Goal: Information Seeking & Learning: Check status

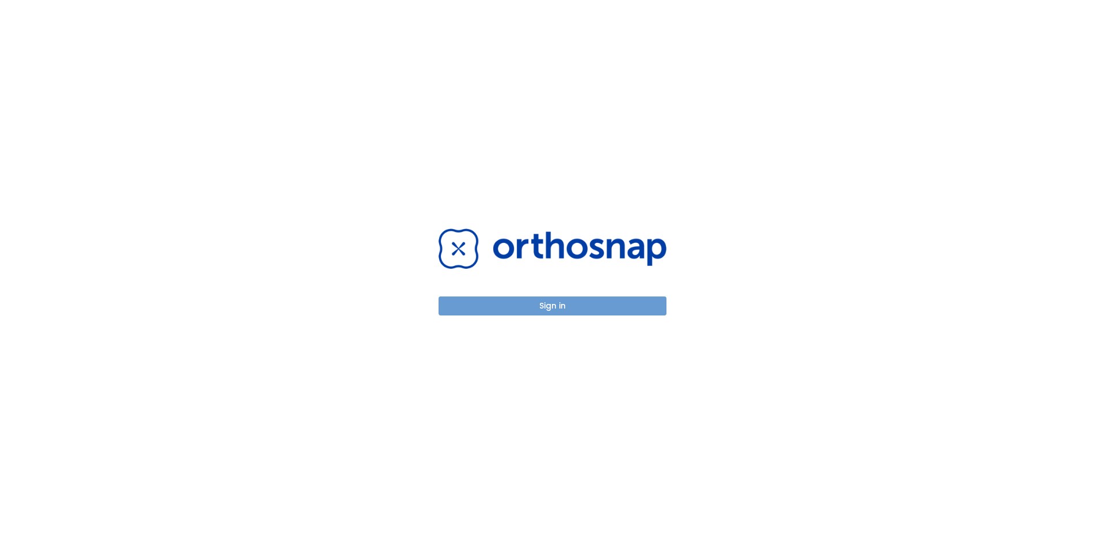
click at [577, 300] on button "Sign in" at bounding box center [553, 305] width 228 height 19
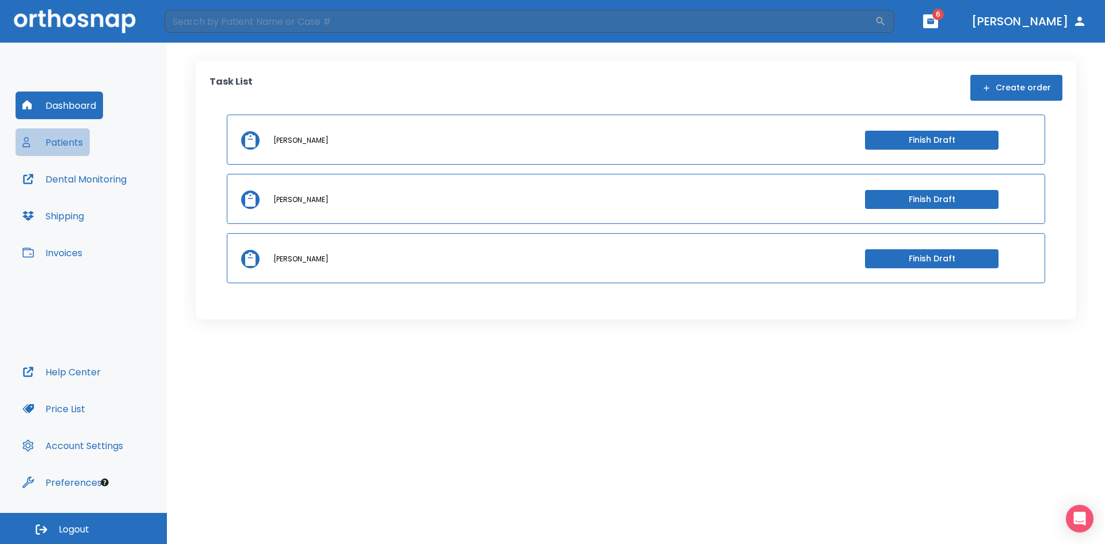
click at [74, 140] on button "Patients" at bounding box center [53, 142] width 74 height 28
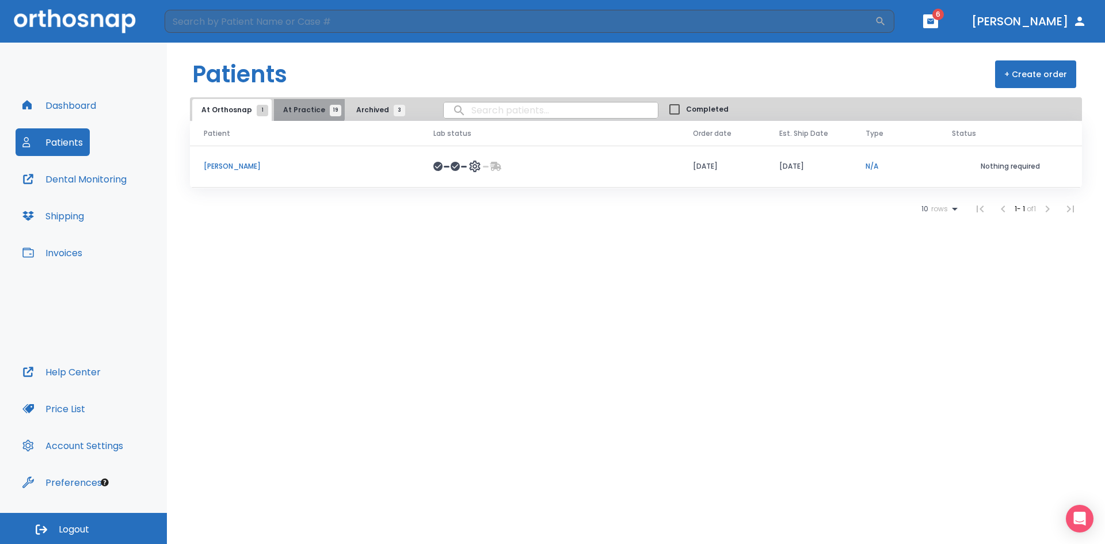
click at [304, 106] on span "At Practice 19" at bounding box center [309, 110] width 52 height 10
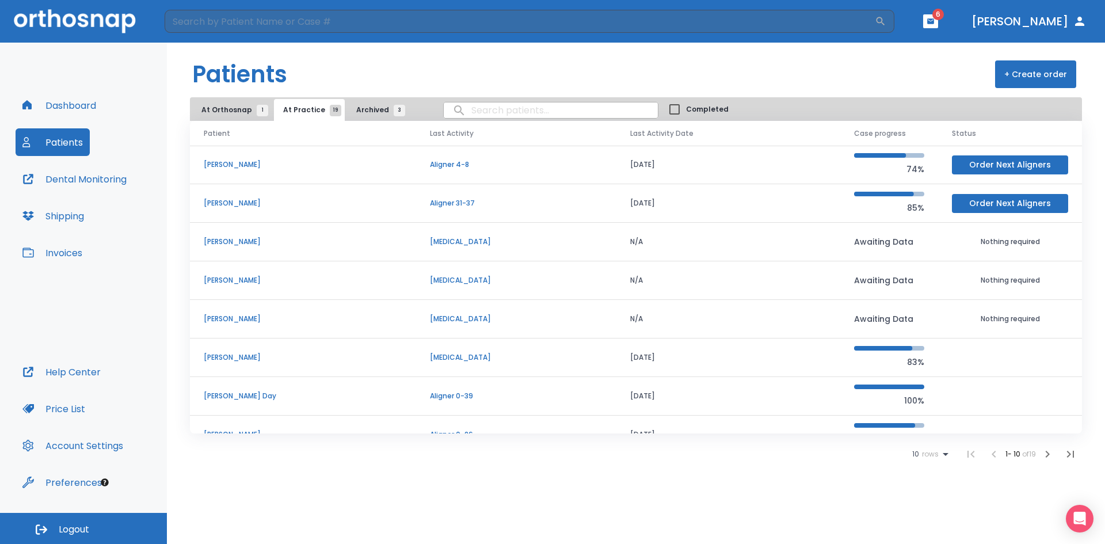
click at [1049, 456] on icon "button" at bounding box center [1047, 454] width 14 height 14
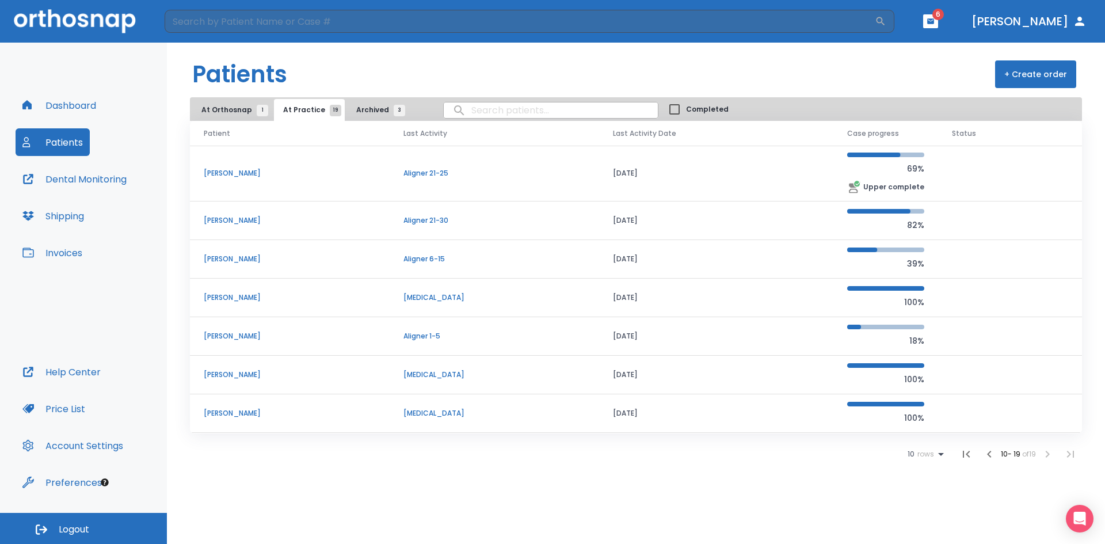
click at [232, 104] on button "At Orthosnap 1" at bounding box center [231, 110] width 79 height 22
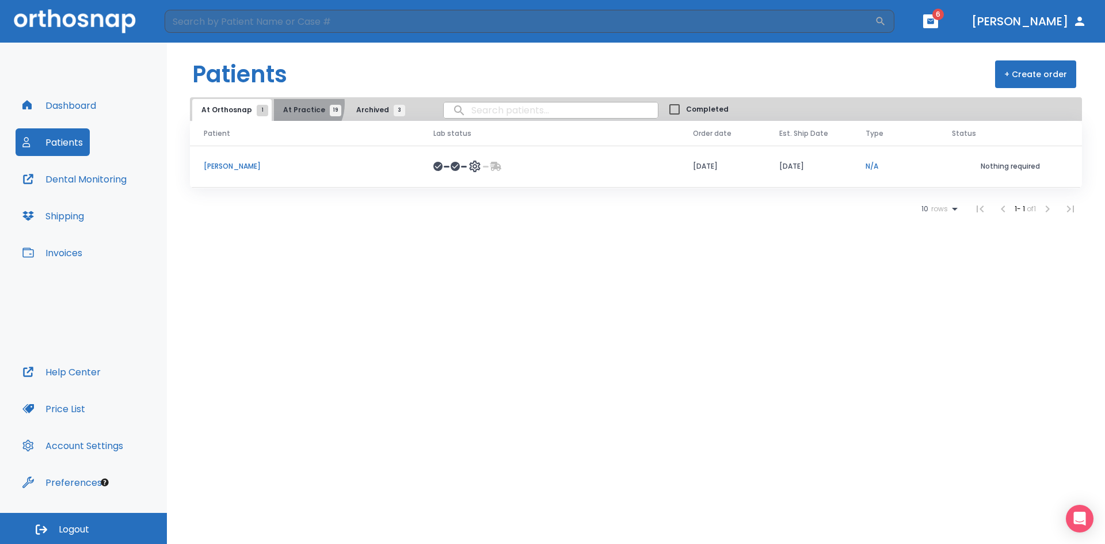
click at [292, 104] on button "At Practice 19" at bounding box center [309, 110] width 71 height 22
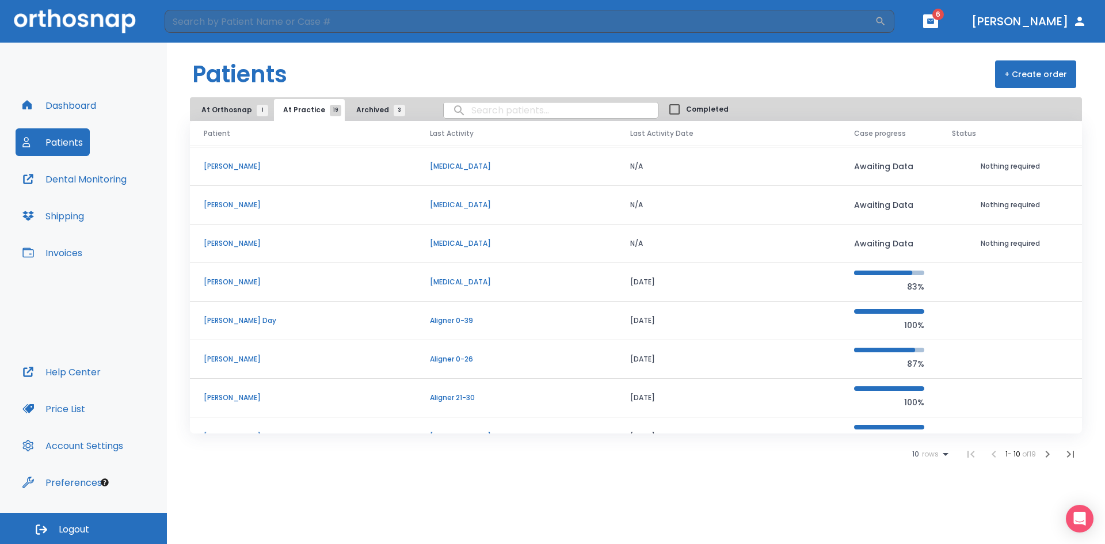
scroll to position [98, 0]
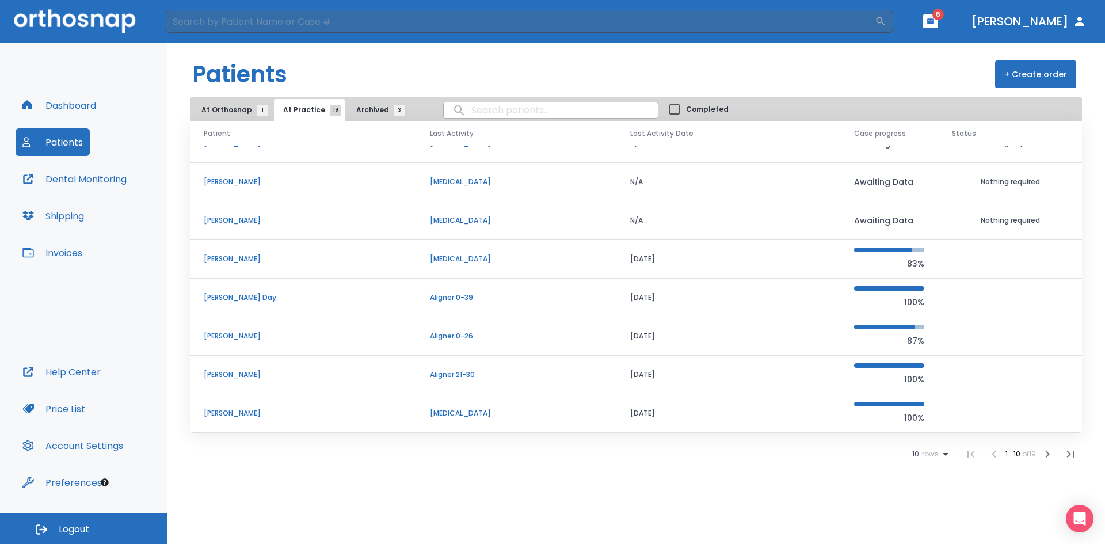
click at [241, 331] on p "[PERSON_NAME]" at bounding box center [303, 336] width 199 height 10
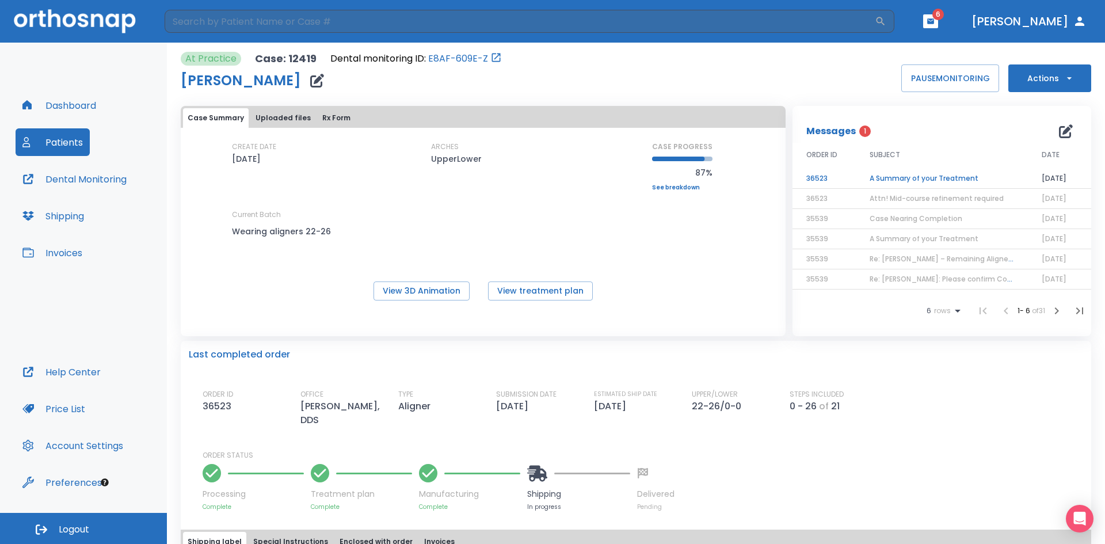
click at [535, 469] on icon at bounding box center [537, 473] width 20 height 16
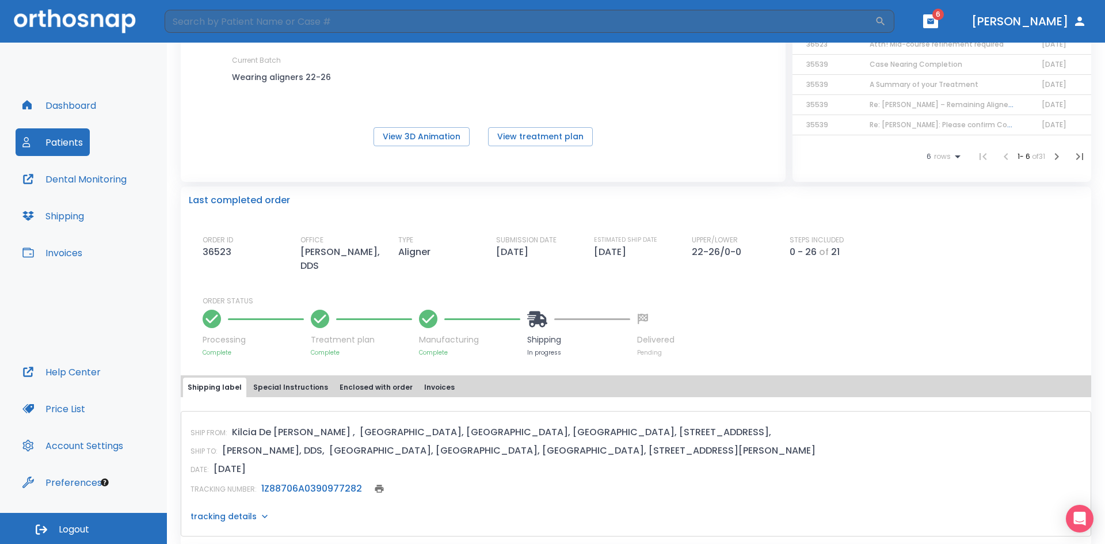
scroll to position [173, 0]
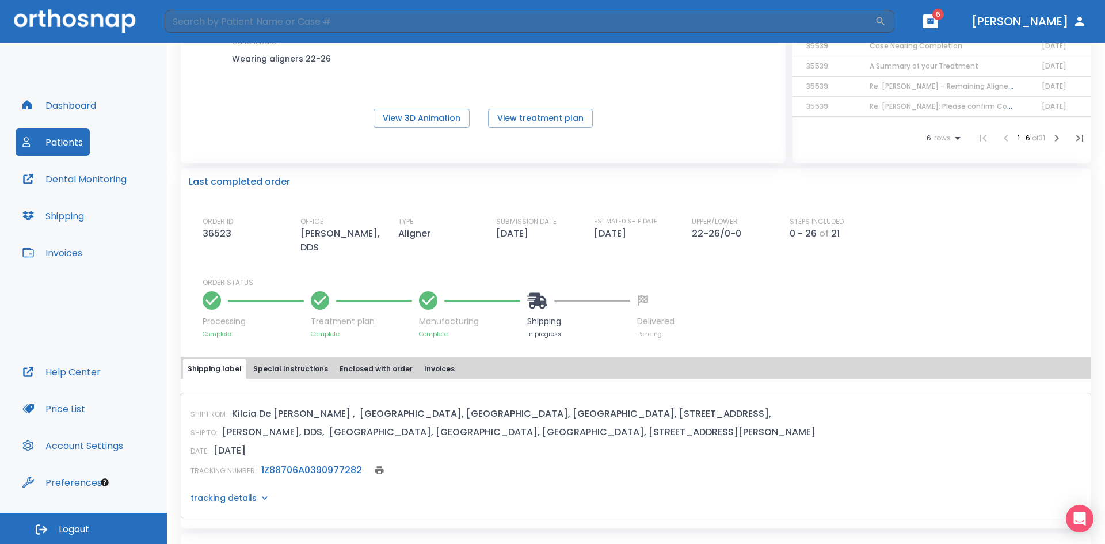
click at [298, 470] on link "1Z88706A0390977282" at bounding box center [311, 469] width 101 height 13
